Goal: Task Accomplishment & Management: Manage account settings

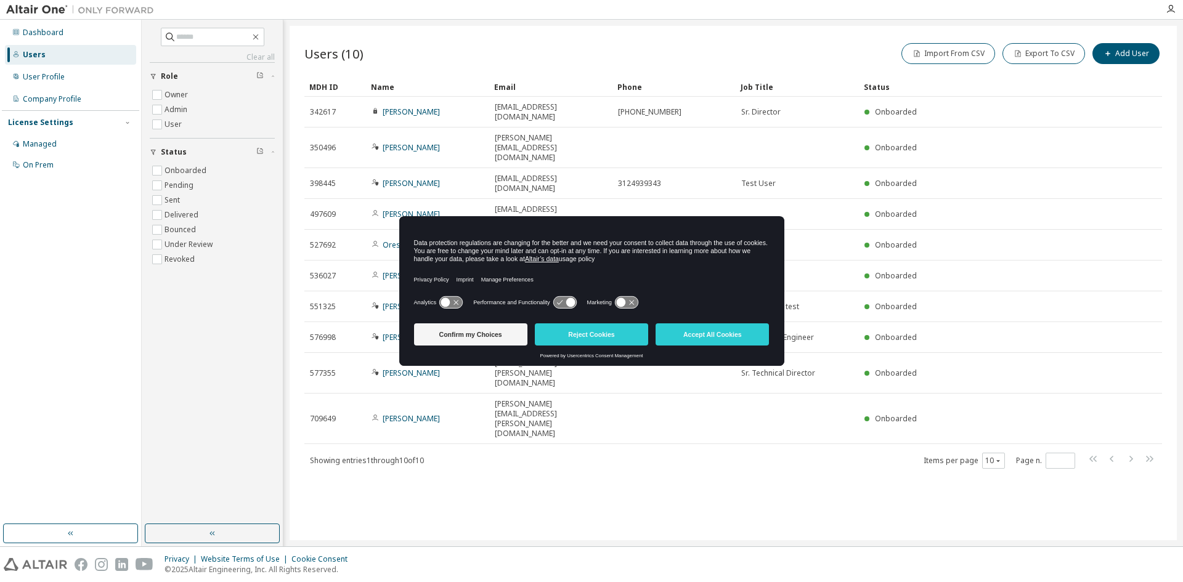
drag, startPoint x: 651, startPoint y: 224, endPoint x: 669, endPoint y: 375, distance: 152.6
click at [669, 375] on body "Dashboard Users User Profile Company Profile License Settings Managed On Prem C…" at bounding box center [591, 291] width 1183 height 582
click at [714, 339] on button "Accept All Cookies" at bounding box center [711, 334] width 113 height 22
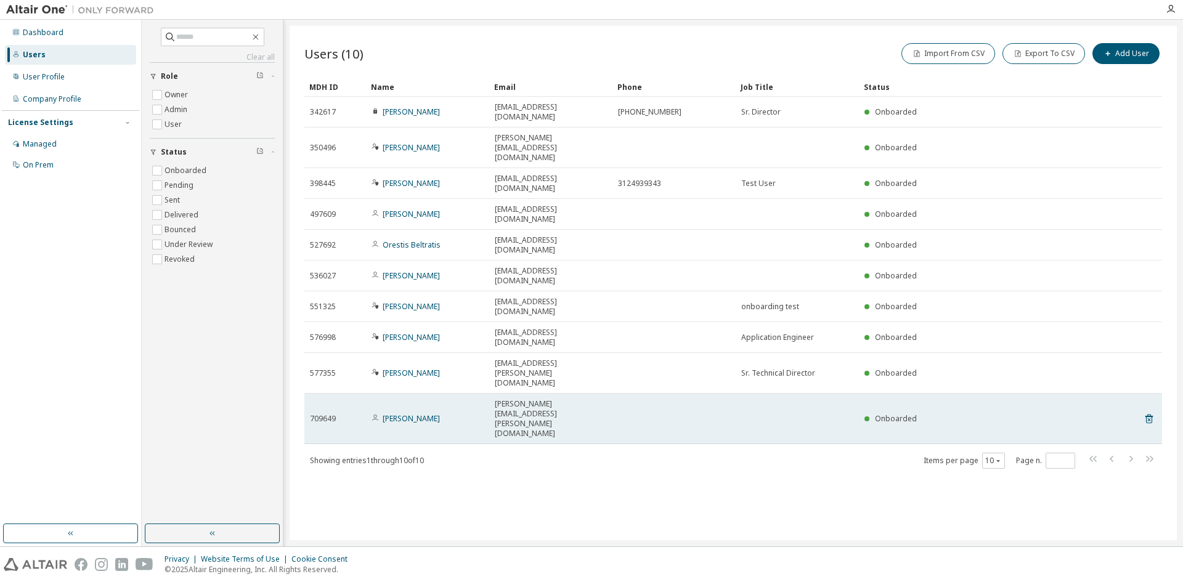
click at [932, 414] on div "Onboarded" at bounding box center [980, 419] width 233 height 10
drag, startPoint x: 651, startPoint y: 295, endPoint x: 600, endPoint y: 296, distance: 51.1
click at [610, 394] on td "rick.watkins@protonmail.com" at bounding box center [550, 419] width 123 height 51
click at [405, 413] on link "Rick Watkins" at bounding box center [410, 418] width 57 height 10
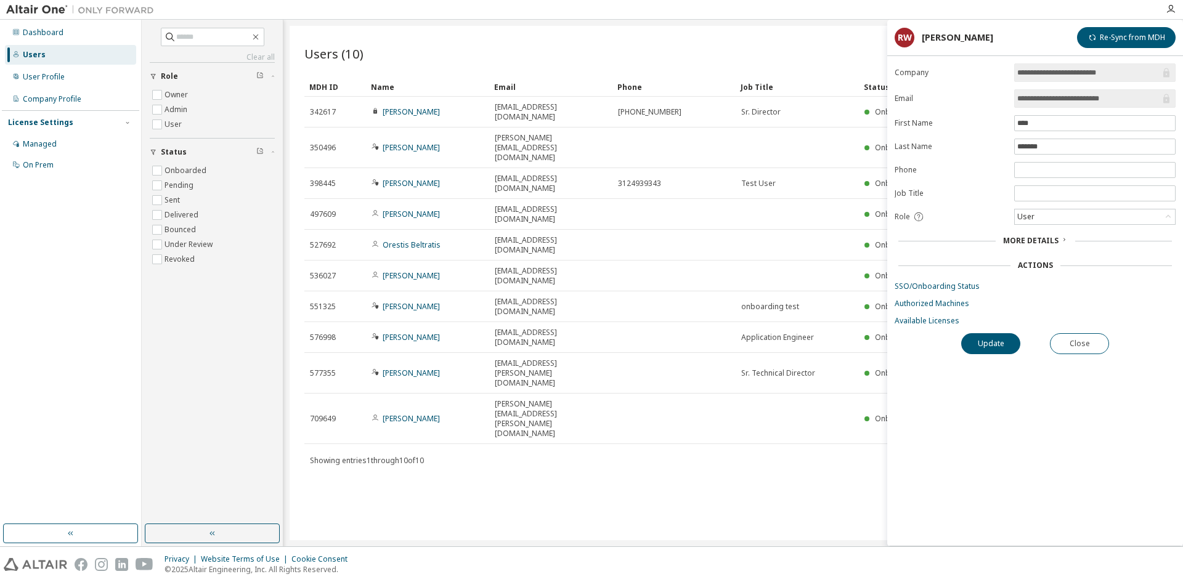
click at [1022, 236] on span "More Details" at bounding box center [1030, 240] width 55 height 10
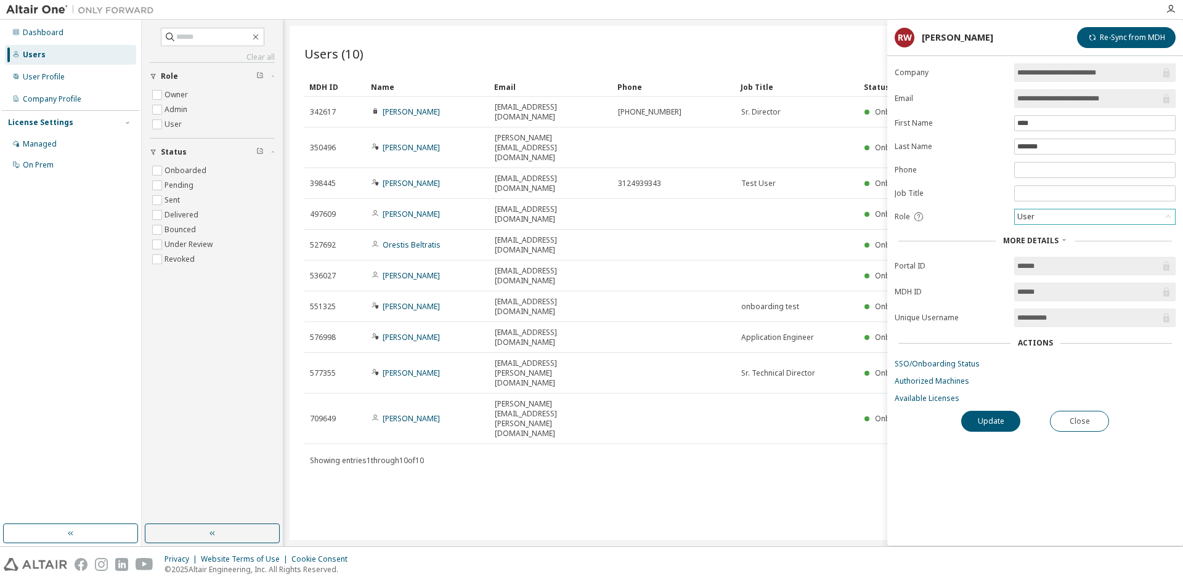
click at [1087, 211] on div "User" at bounding box center [1094, 216] width 160 height 15
click at [1046, 235] on li "Admin" at bounding box center [1094, 233] width 158 height 16
click at [981, 416] on button "Update" at bounding box center [990, 421] width 59 height 21
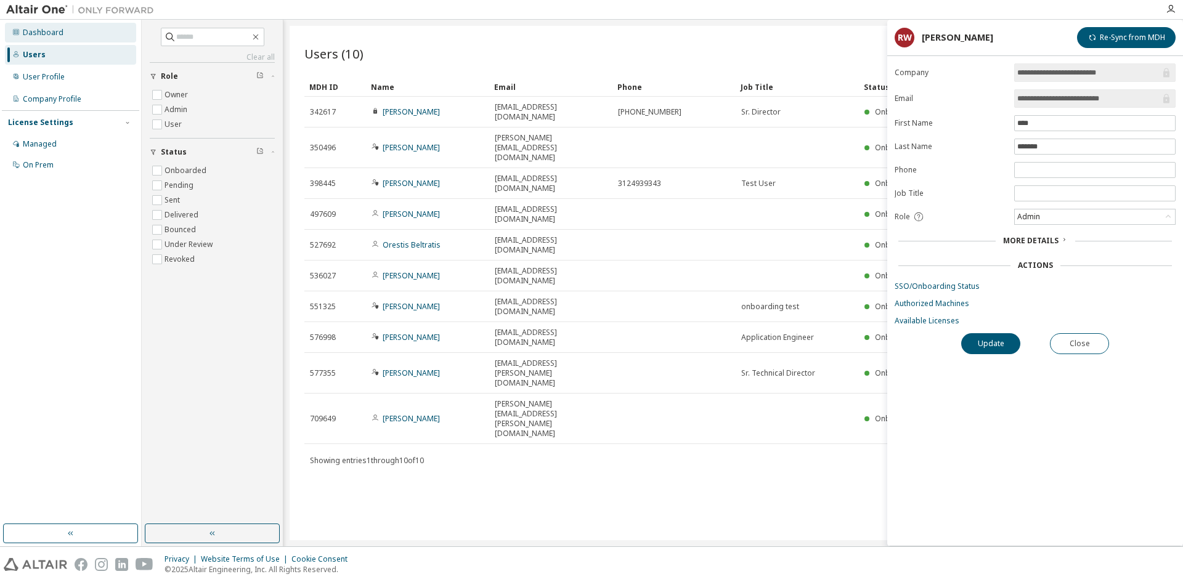
click at [26, 32] on div "Dashboard" at bounding box center [43, 33] width 41 height 10
